Goal: Task Accomplishment & Management: Complete application form

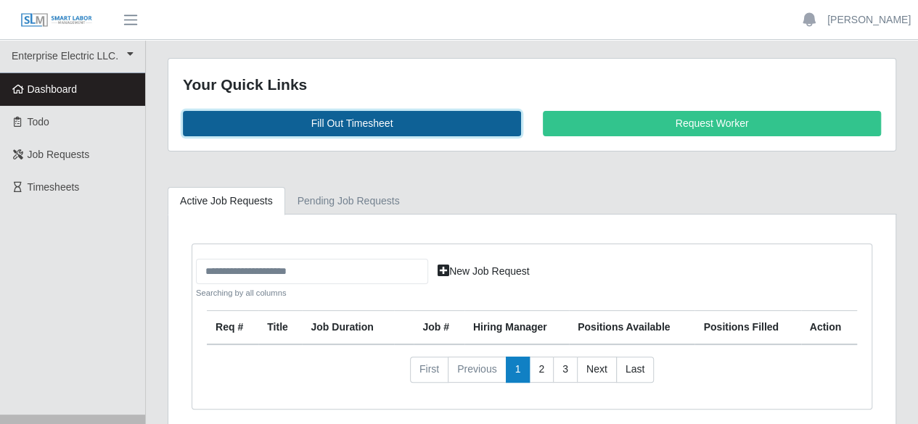
click at [339, 123] on link "Fill Out Timesheet" at bounding box center [352, 123] width 338 height 25
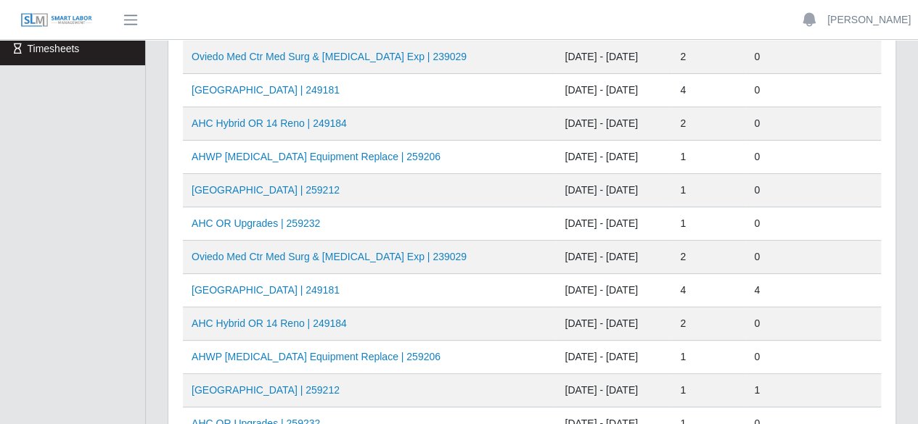
scroll to position [145, 0]
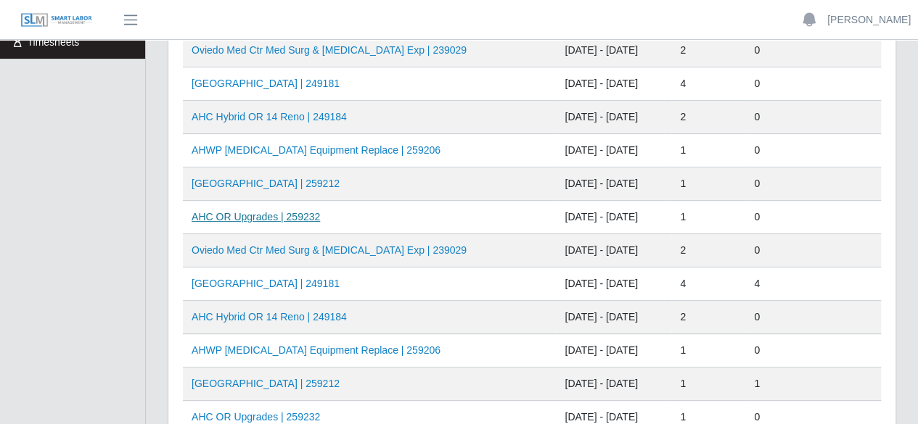
click at [279, 215] on link "AHC OR Upgrades | 259232" at bounding box center [255, 217] width 128 height 12
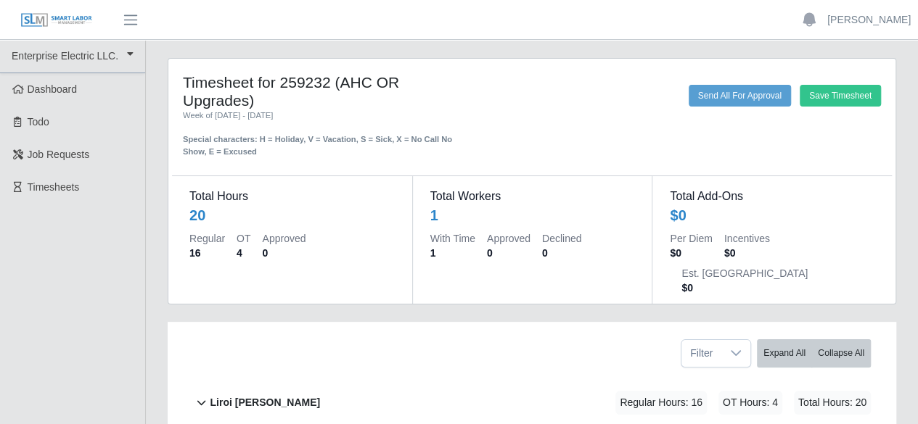
scroll to position [79, 0]
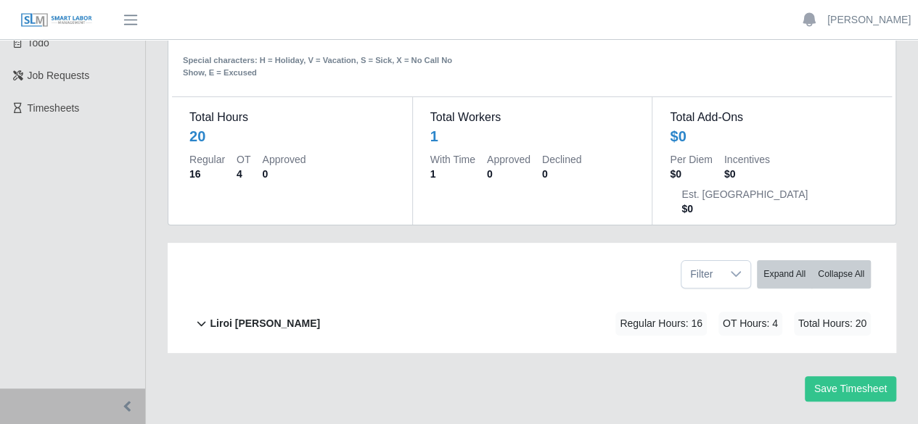
click at [264, 316] on b "Liroi [PERSON_NAME]" at bounding box center [265, 323] width 110 height 15
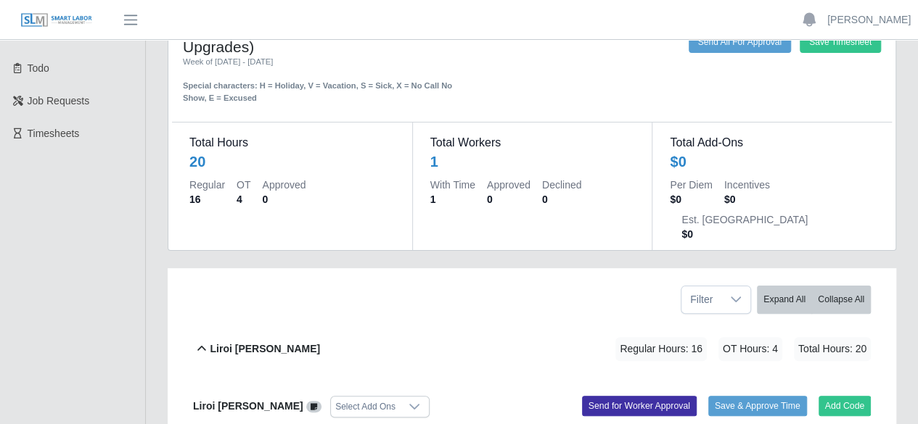
scroll to position [0, 0]
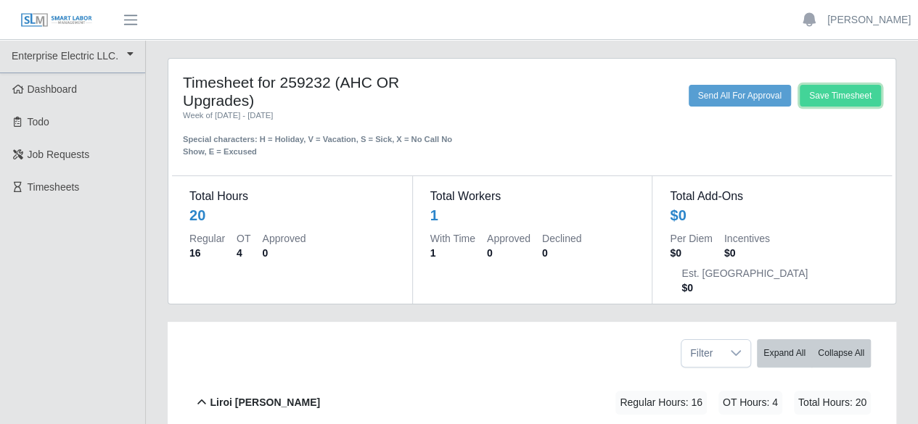
click at [802, 107] on button "Save Timesheet" at bounding box center [839, 96] width 81 height 22
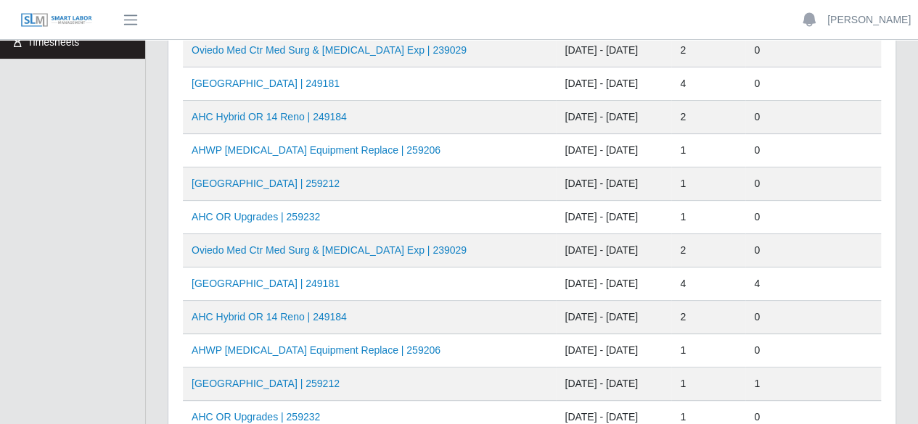
scroll to position [73, 0]
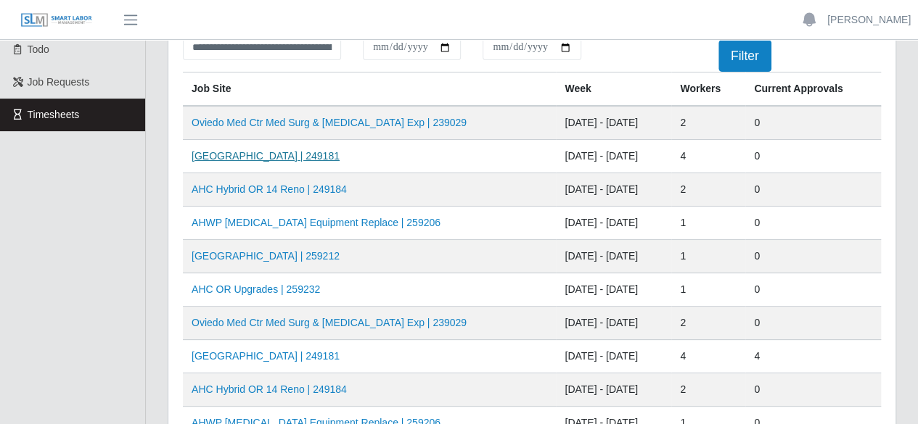
click at [289, 156] on link "[GEOGRAPHIC_DATA] | 249181" at bounding box center [265, 156] width 148 height 12
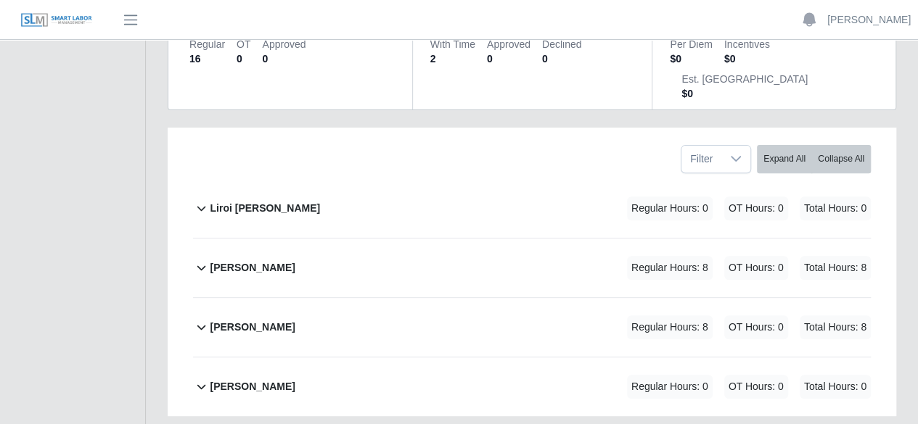
scroll to position [218, 0]
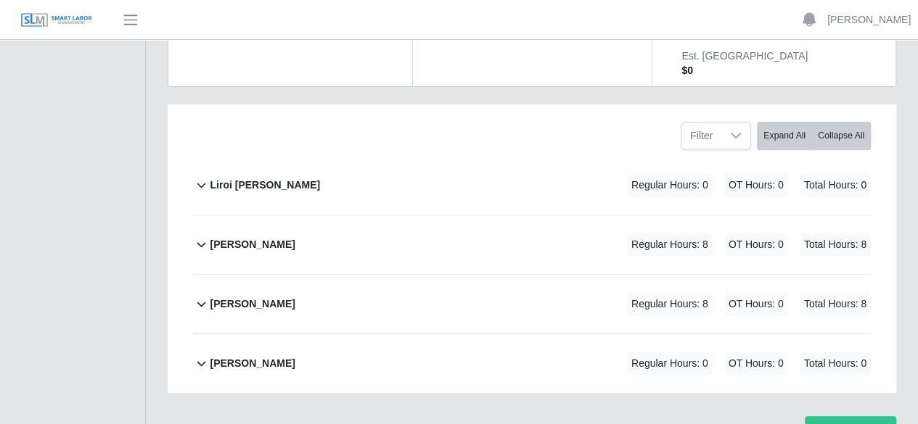
click at [228, 237] on b "[PERSON_NAME]" at bounding box center [252, 244] width 85 height 15
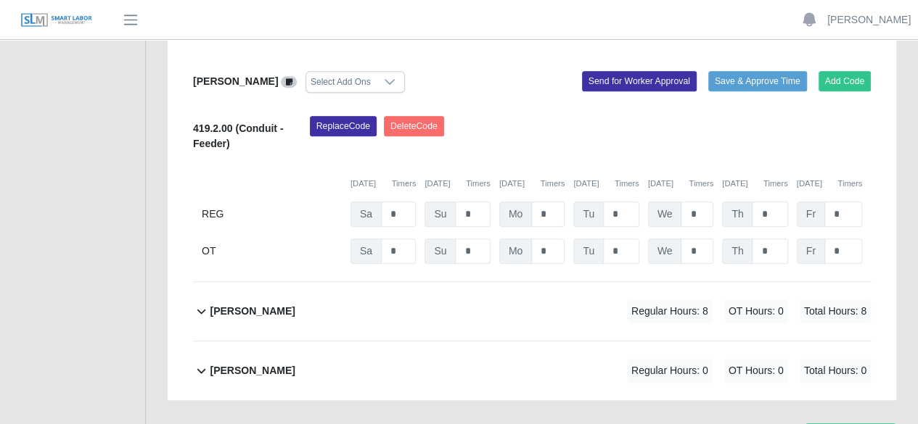
scroll to position [445, 0]
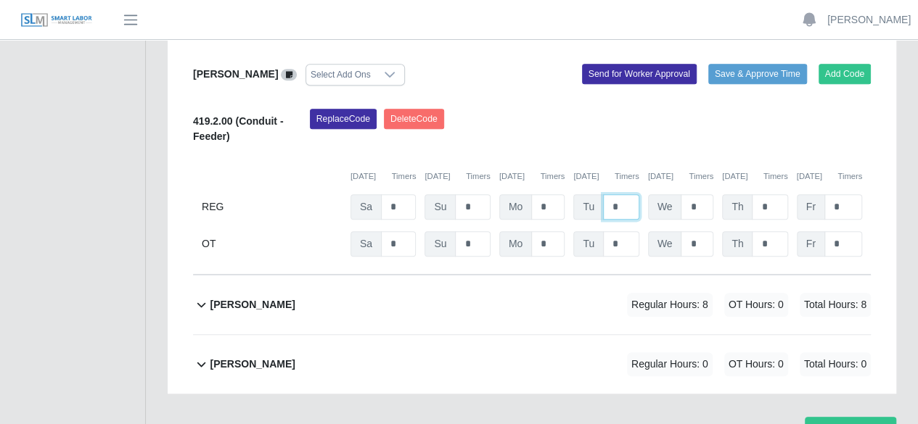
click at [617, 194] on input "*" at bounding box center [621, 206] width 36 height 25
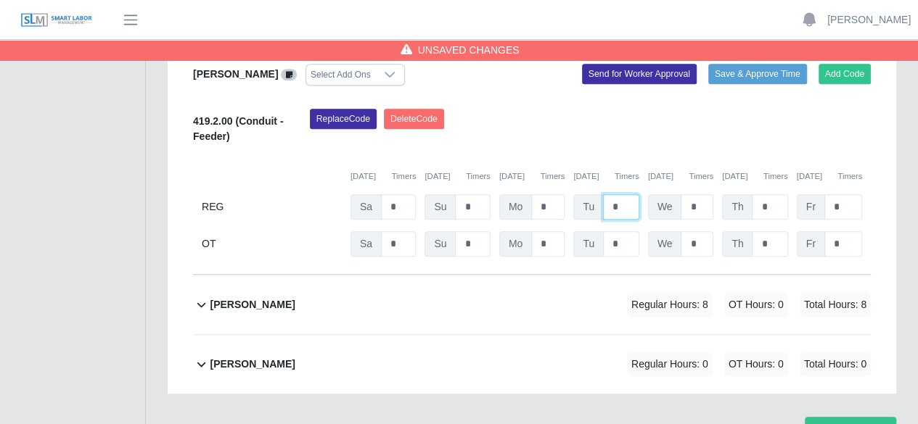
type input "*"
click at [218, 297] on b "[PERSON_NAME]" at bounding box center [252, 304] width 85 height 15
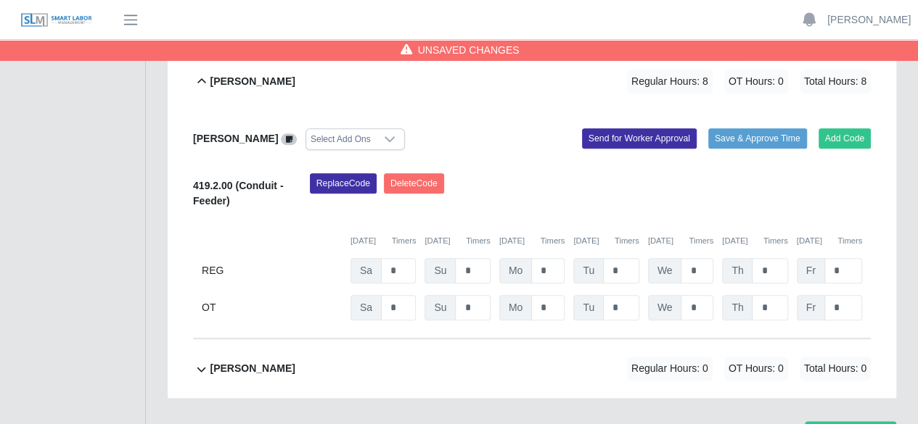
scroll to position [673, 0]
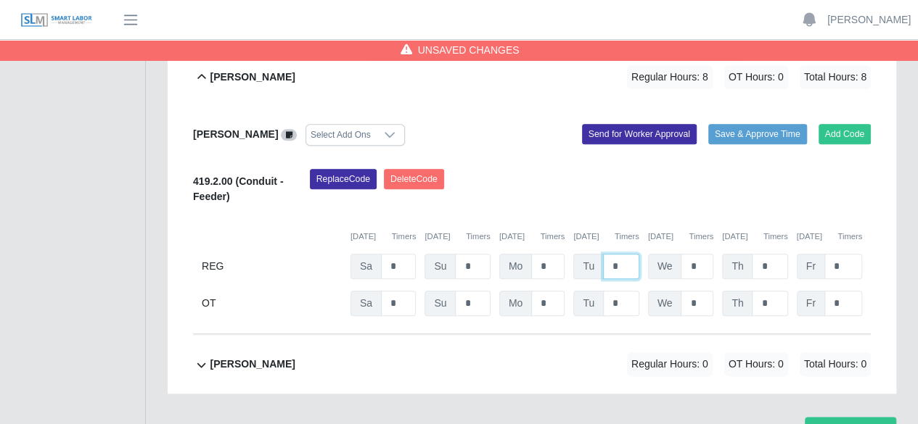
click at [622, 254] on input "*" at bounding box center [621, 266] width 36 height 25
type input "*"
click at [275, 357] on b "[PERSON_NAME]" at bounding box center [252, 364] width 85 height 15
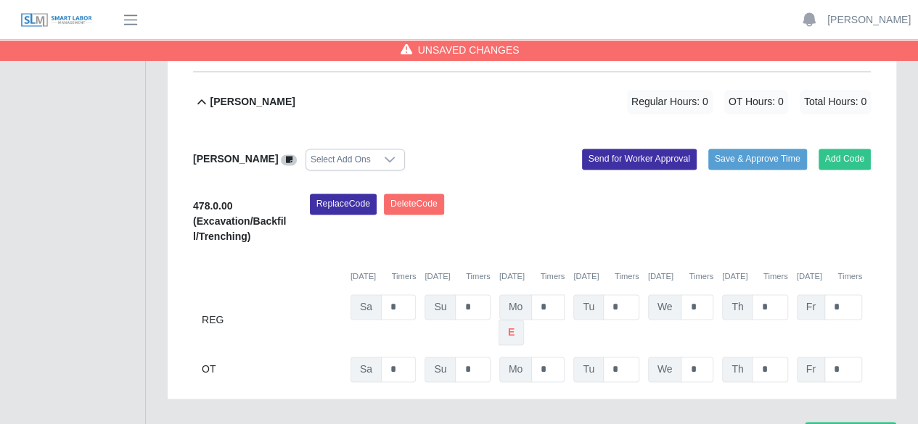
scroll to position [940, 0]
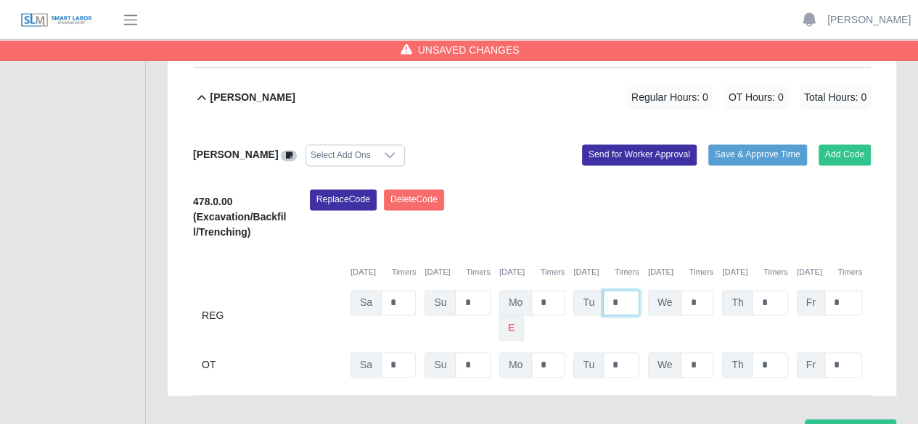
click at [622, 290] on input "*" at bounding box center [621, 302] width 36 height 25
type input "*"
click at [841, 419] on button "Save Timesheet" at bounding box center [849, 431] width 91 height 25
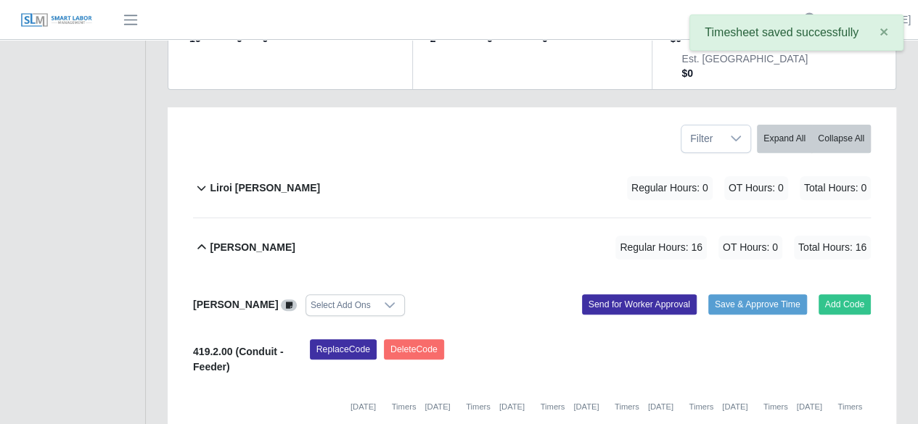
scroll to position [0, 0]
